Goal: Information Seeking & Learning: Learn about a topic

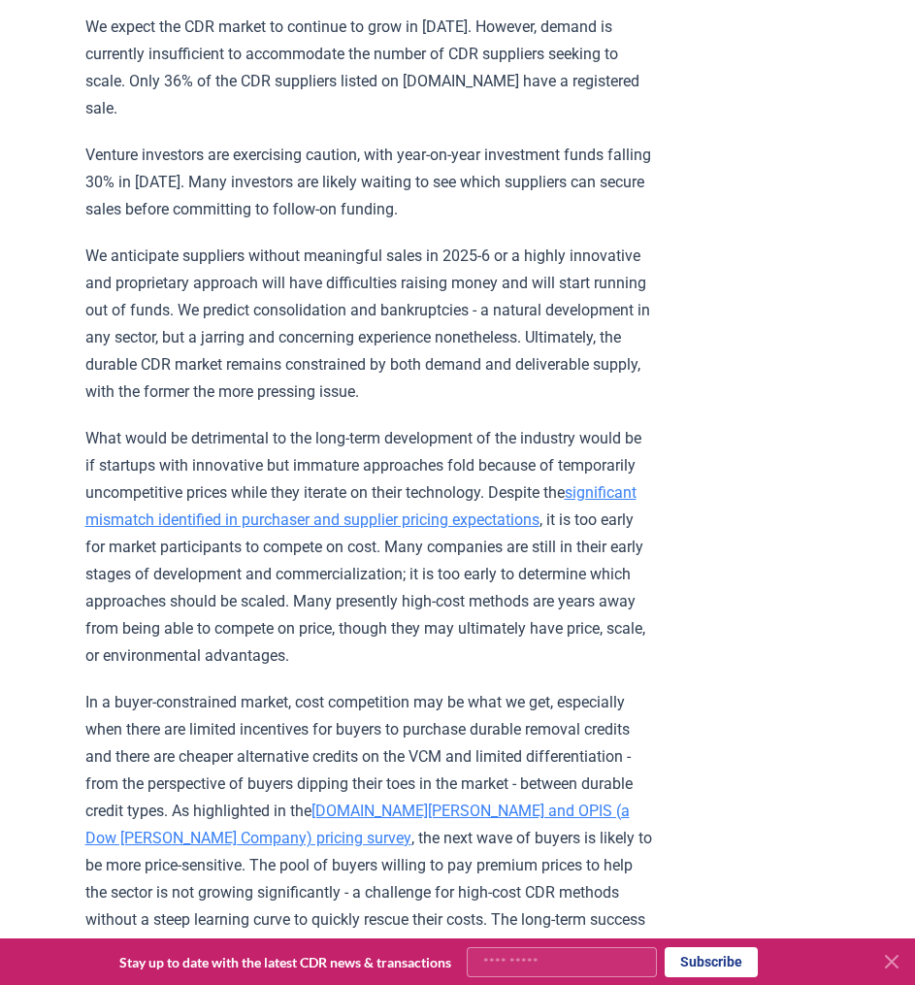
scroll to position [1745, 0]
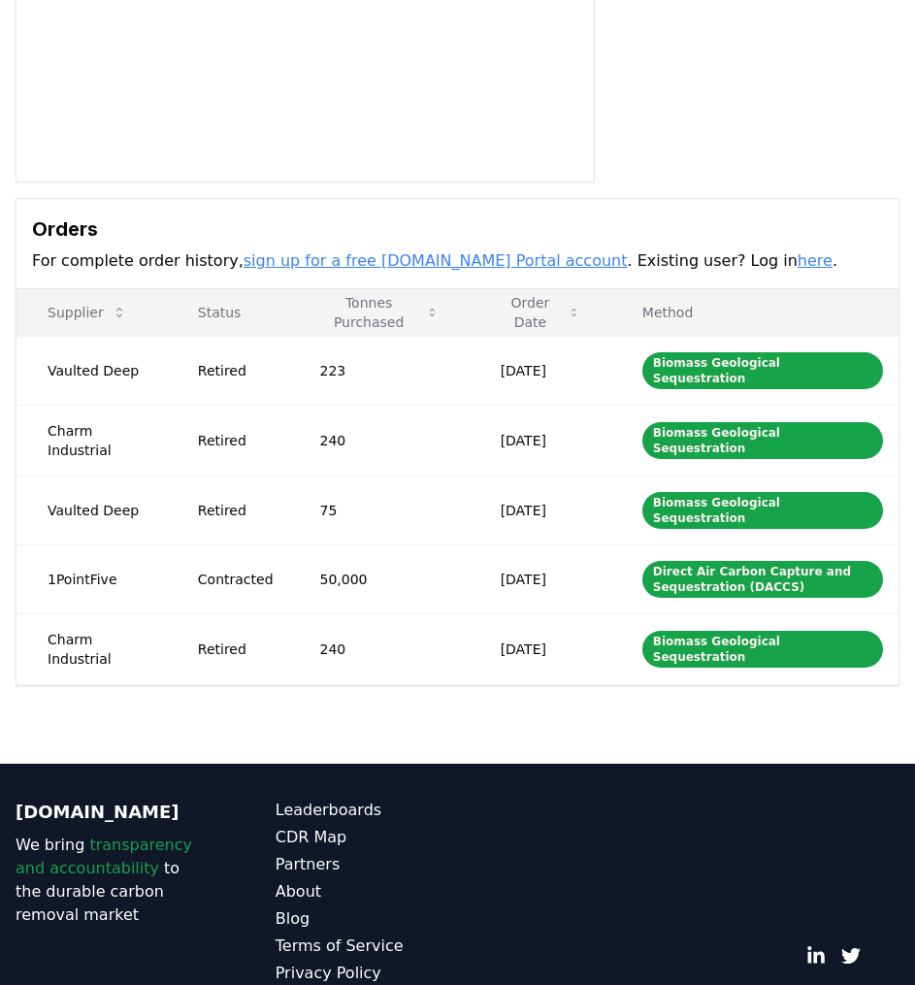
scroll to position [380, 0]
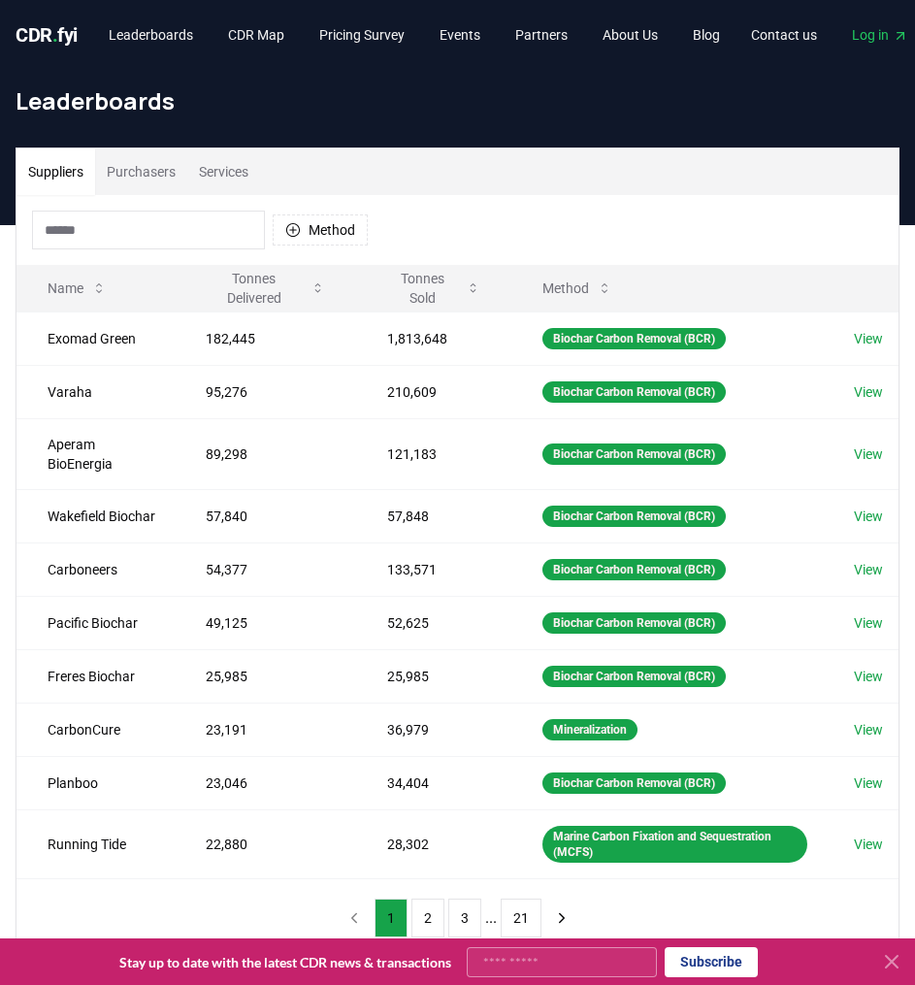
click at [125, 172] on button "Purchasers" at bounding box center [141, 172] width 92 height 47
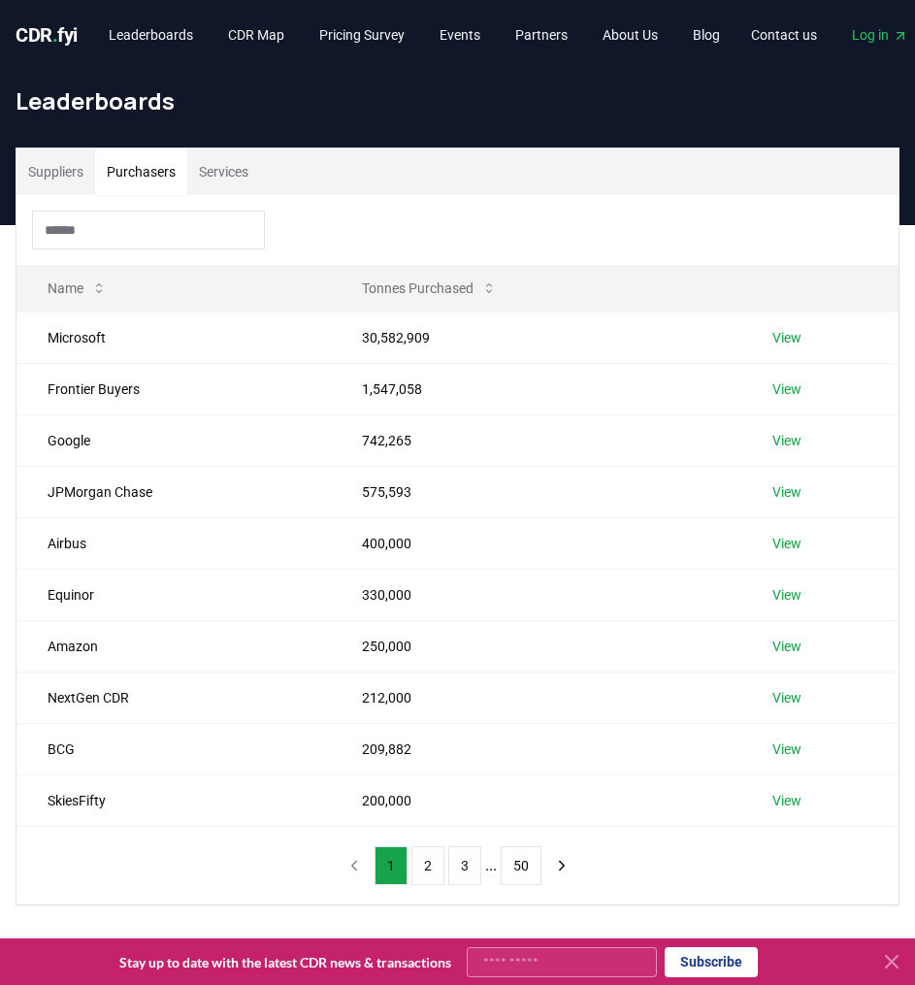
click at [433, 859] on button "2" at bounding box center [428, 865] width 33 height 39
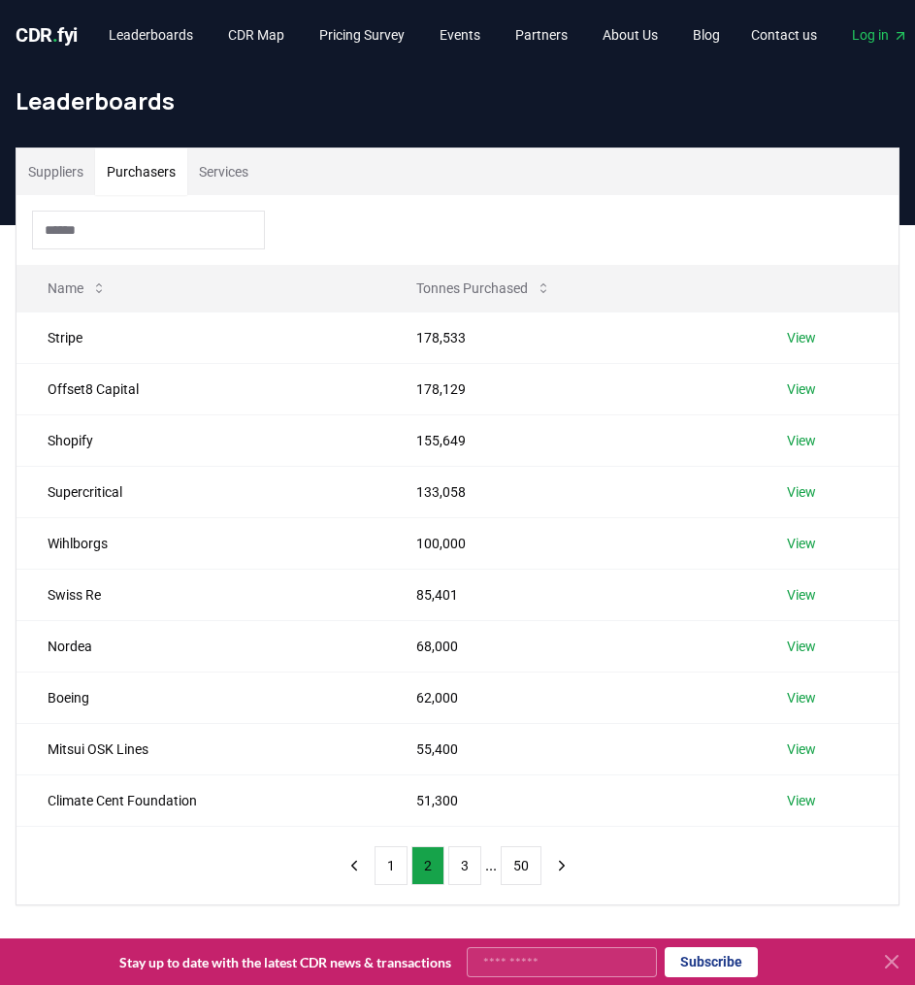
click at [399, 859] on button "1" at bounding box center [391, 865] width 33 height 39
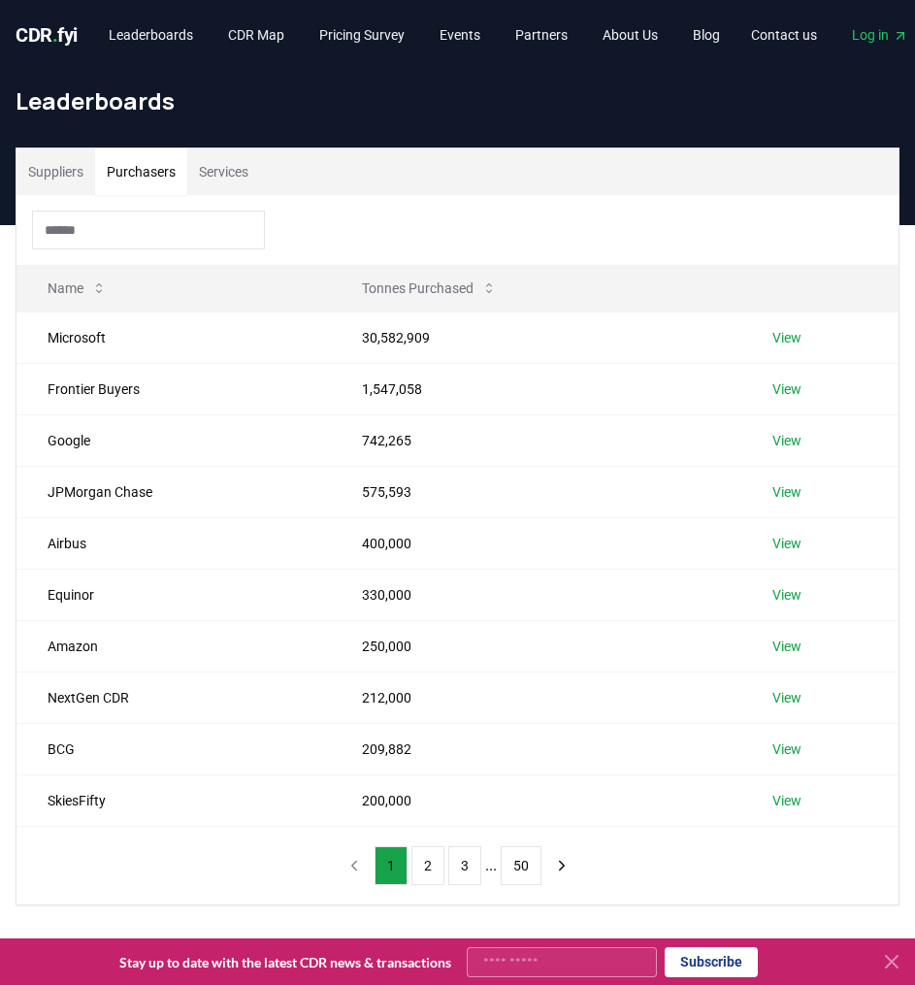
click at [429, 866] on button "2" at bounding box center [428, 865] width 33 height 39
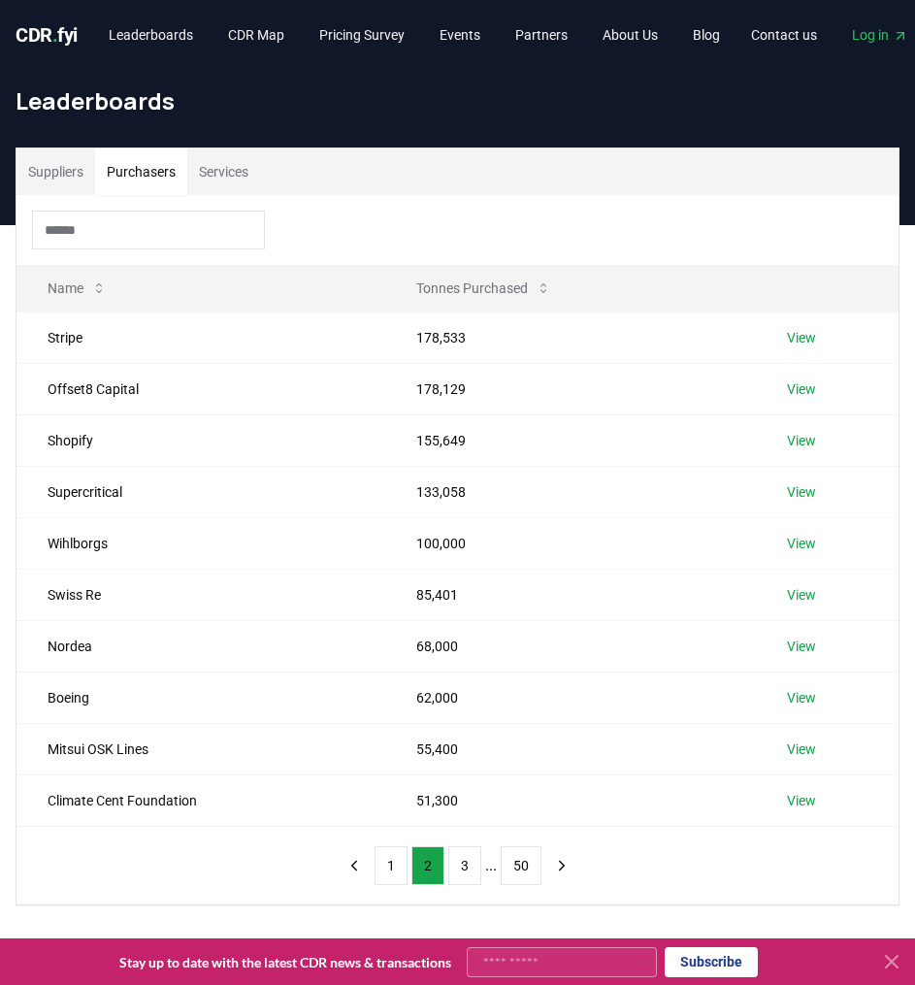
click at [77, 454] on td "Shopify" at bounding box center [201, 439] width 369 height 51
click at [806, 445] on link "View" at bounding box center [801, 440] width 29 height 19
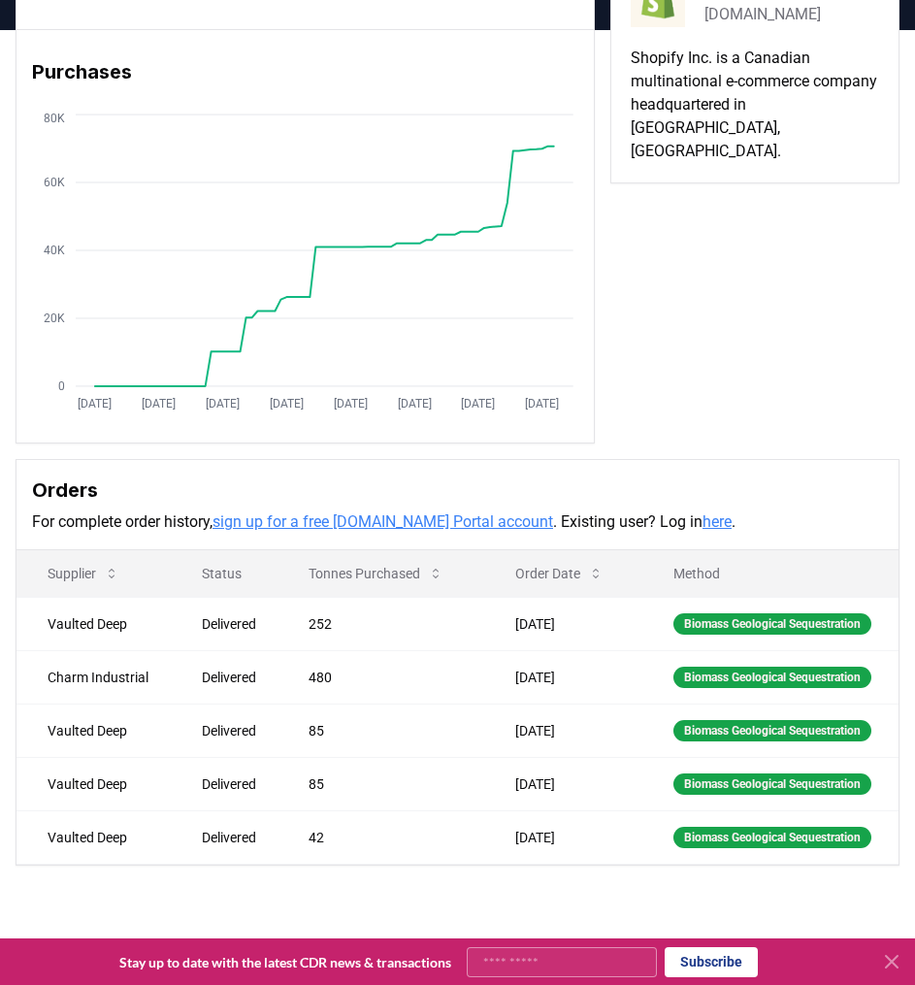
scroll to position [118, 0]
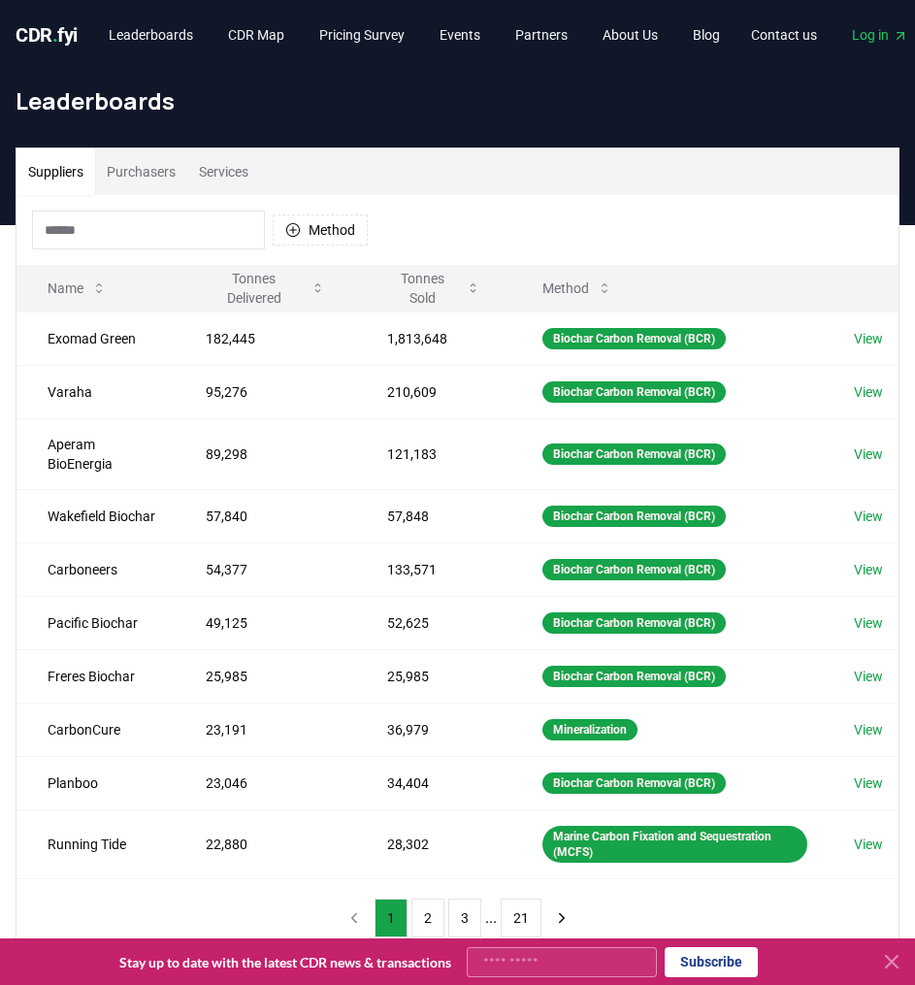
click at [125, 230] on input at bounding box center [148, 230] width 233 height 39
click at [135, 178] on button "Purchasers" at bounding box center [141, 172] width 92 height 47
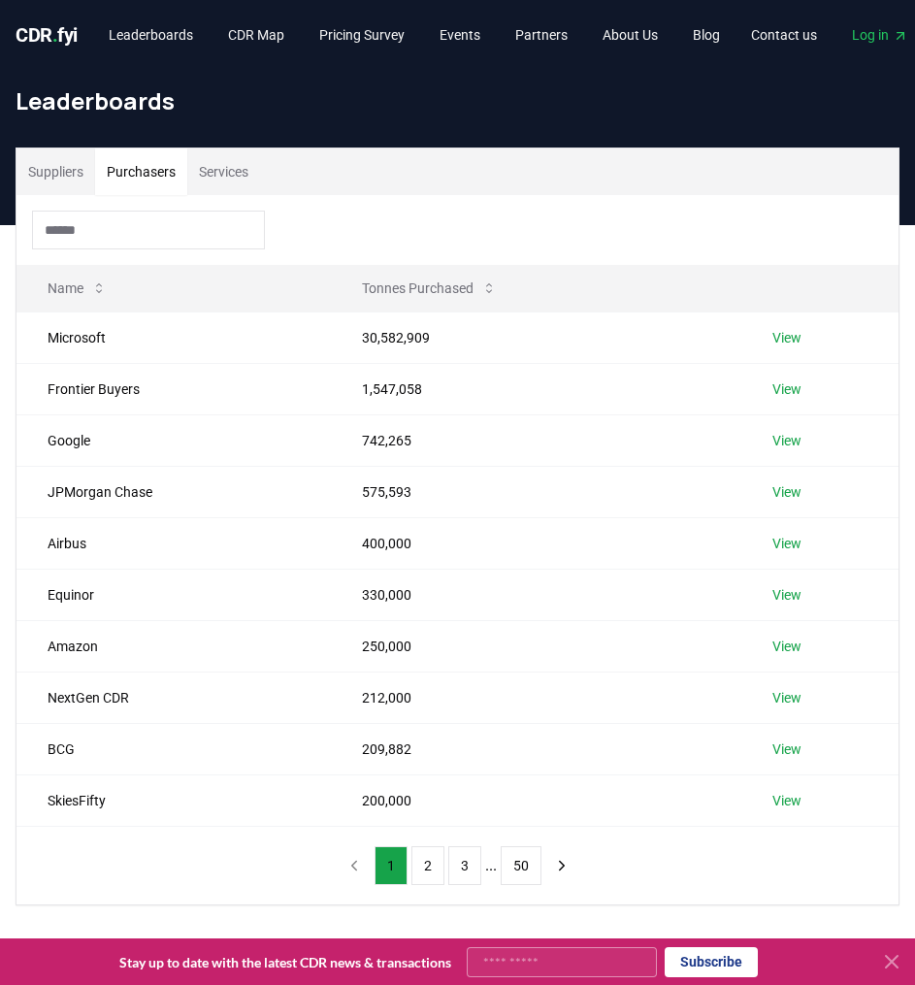
click at [116, 250] on div at bounding box center [458, 230] width 882 height 70
click at [118, 232] on input at bounding box center [148, 230] width 233 height 39
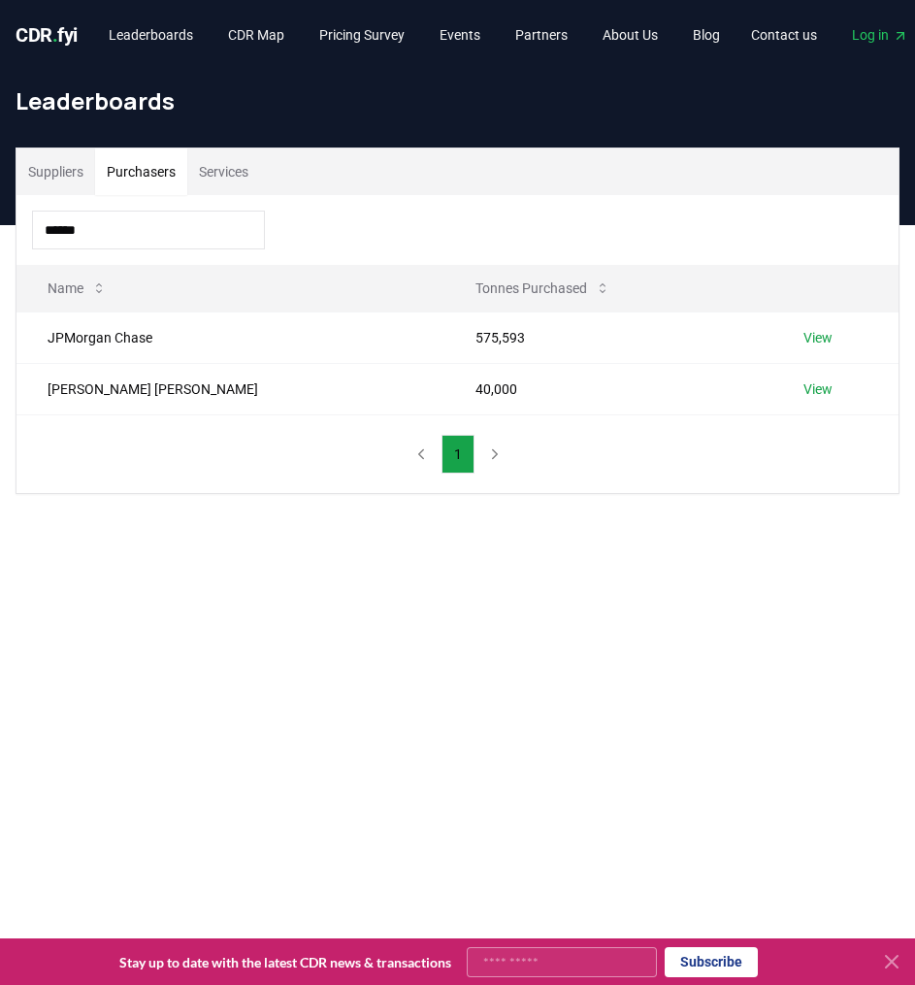
type input "******"
click at [804, 388] on link "View" at bounding box center [818, 389] width 29 height 19
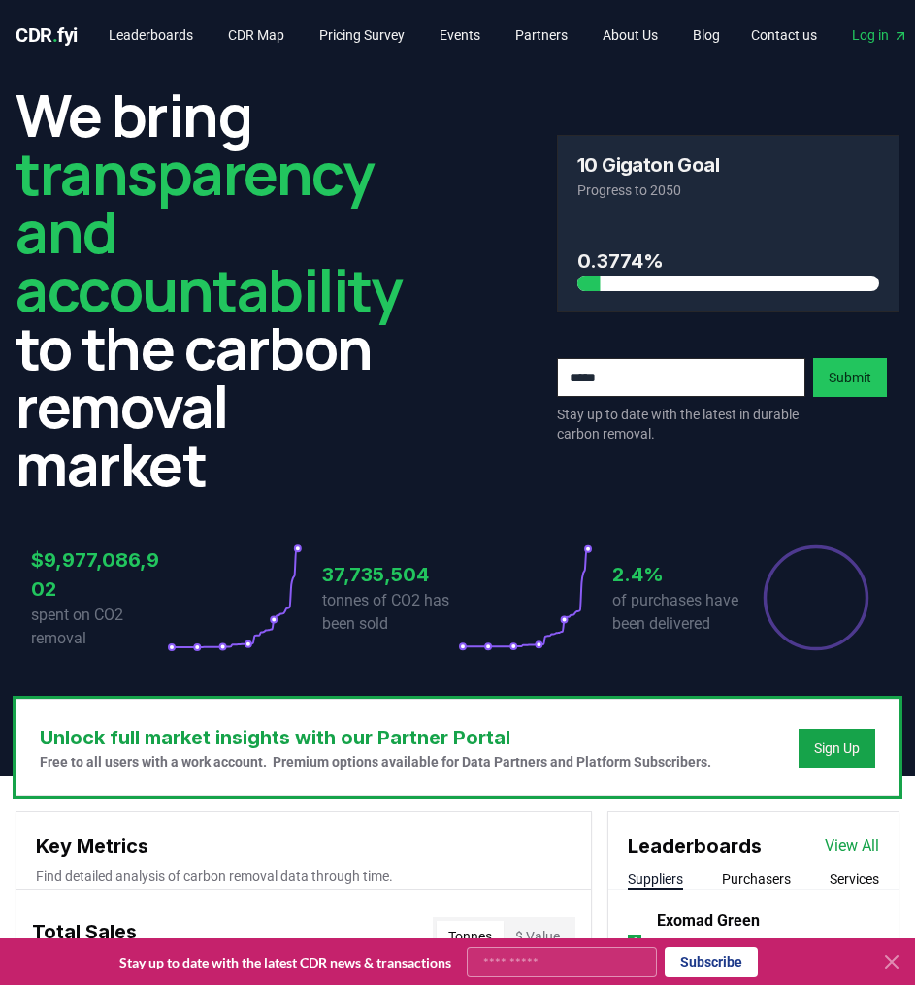
scroll to position [587, 0]
